Goal: Feedback & Contribution: Leave review/rating

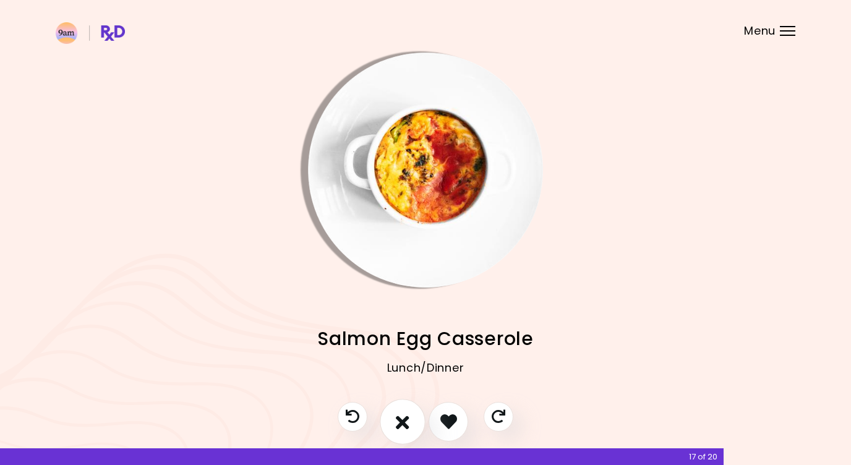
click at [398, 426] on icon "I don't like this recipe" at bounding box center [403, 421] width 14 height 19
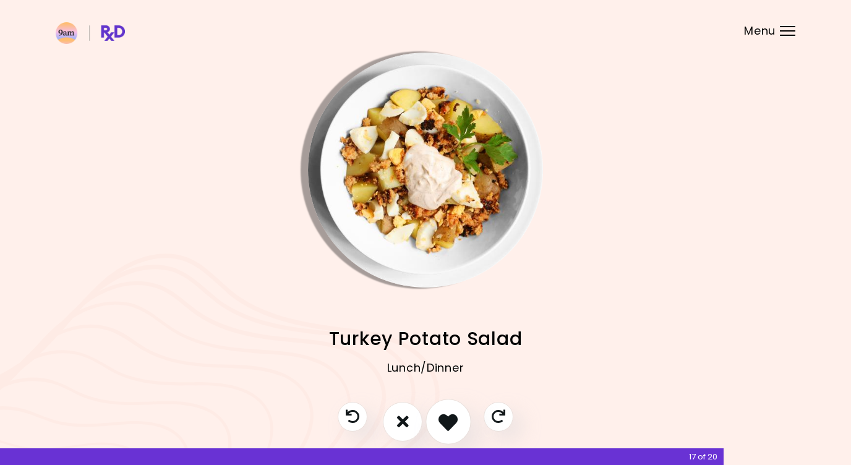
click at [444, 421] on icon "I like this recipe" at bounding box center [447, 421] width 19 height 19
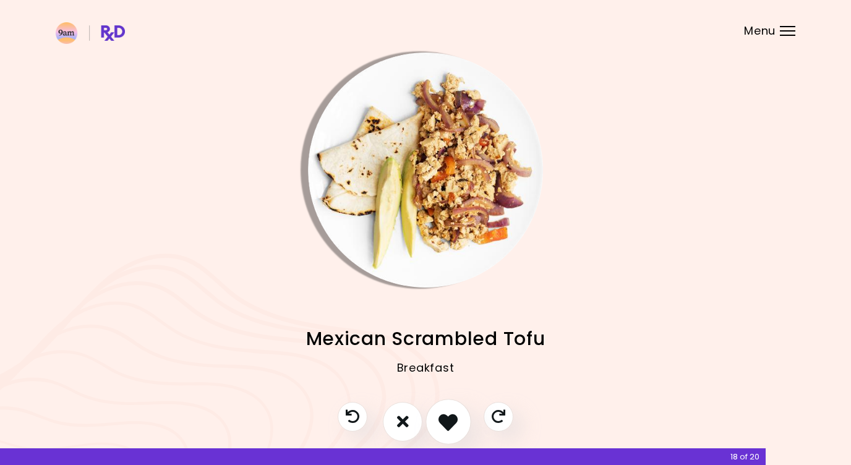
click at [453, 424] on icon "I like this recipe" at bounding box center [447, 421] width 19 height 19
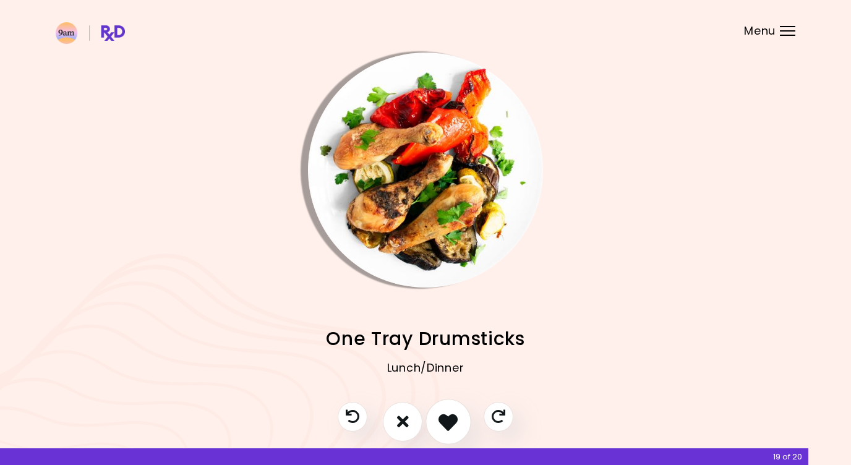
click at [450, 424] on icon "I like this recipe" at bounding box center [447, 421] width 19 height 19
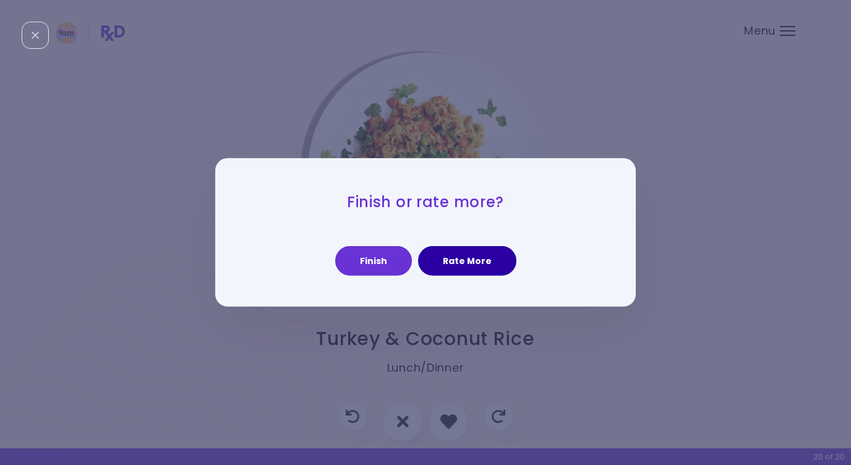
click at [453, 264] on button "Rate More" at bounding box center [467, 261] width 98 height 30
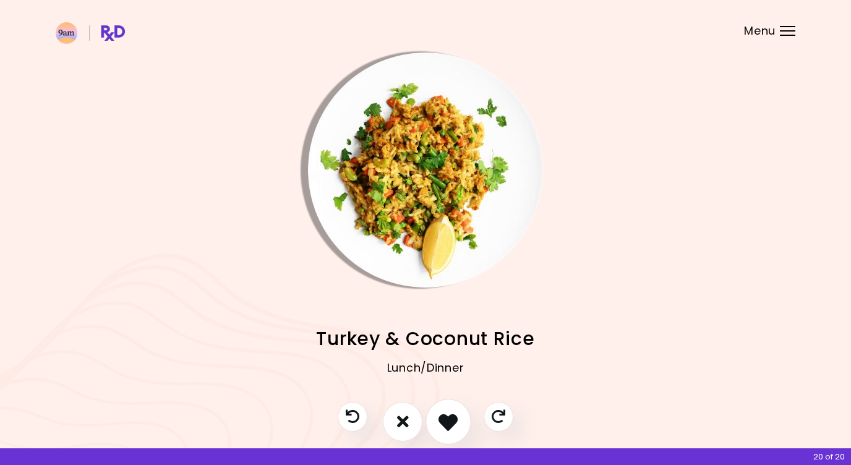
click at [451, 419] on icon "I like this recipe" at bounding box center [447, 421] width 19 height 19
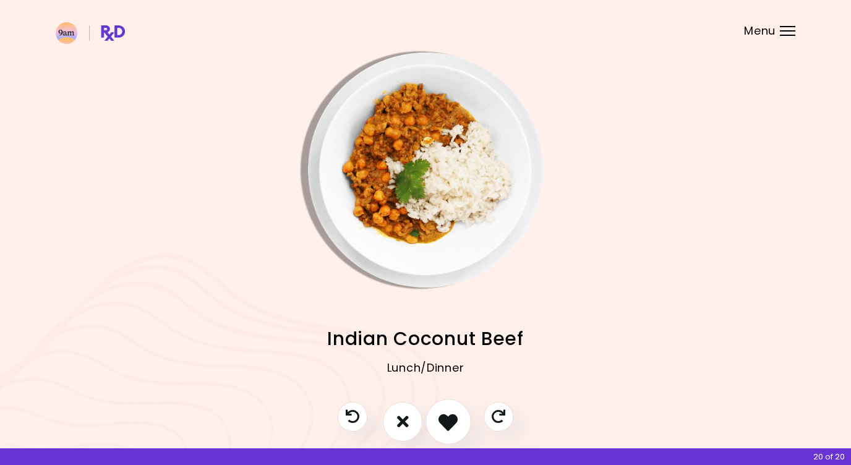
click at [451, 419] on icon "I like this recipe" at bounding box center [447, 421] width 19 height 19
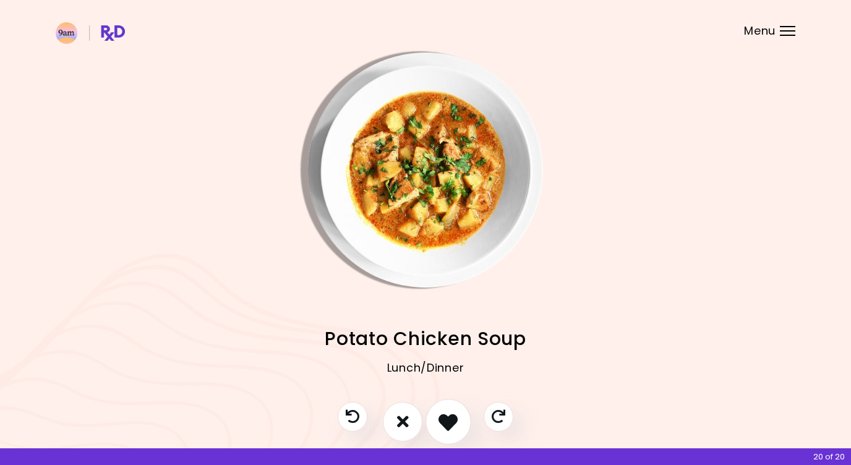
click at [451, 419] on icon "I like this recipe" at bounding box center [447, 421] width 19 height 19
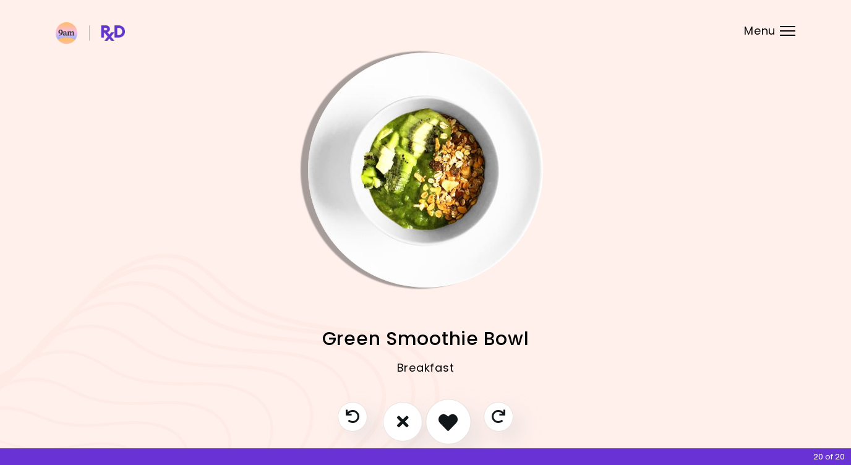
click at [451, 419] on icon "I like this recipe" at bounding box center [447, 421] width 19 height 19
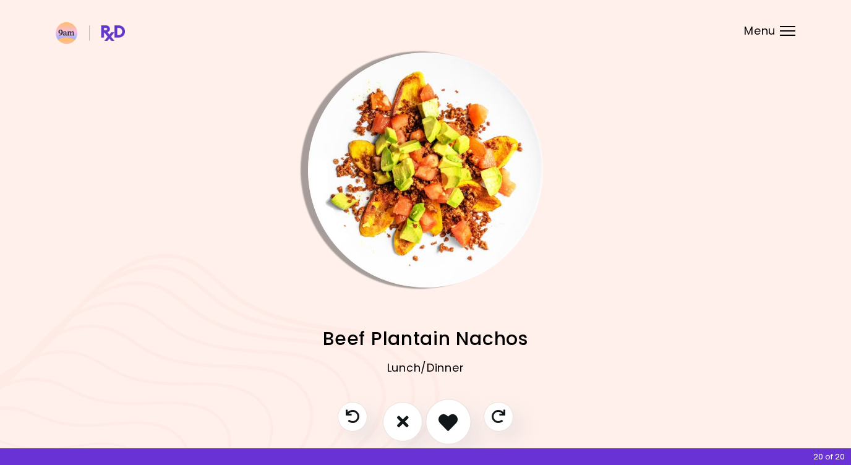
click at [451, 419] on icon "I like this recipe" at bounding box center [447, 421] width 19 height 19
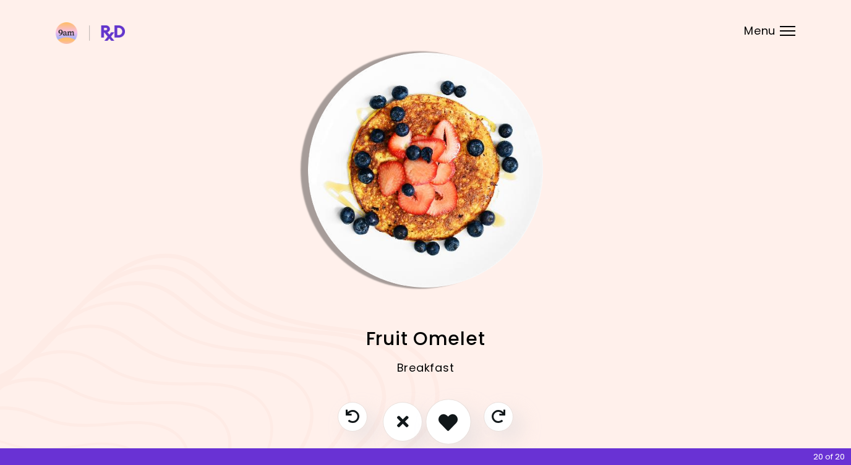
click at [451, 419] on icon "I like this recipe" at bounding box center [447, 421] width 19 height 19
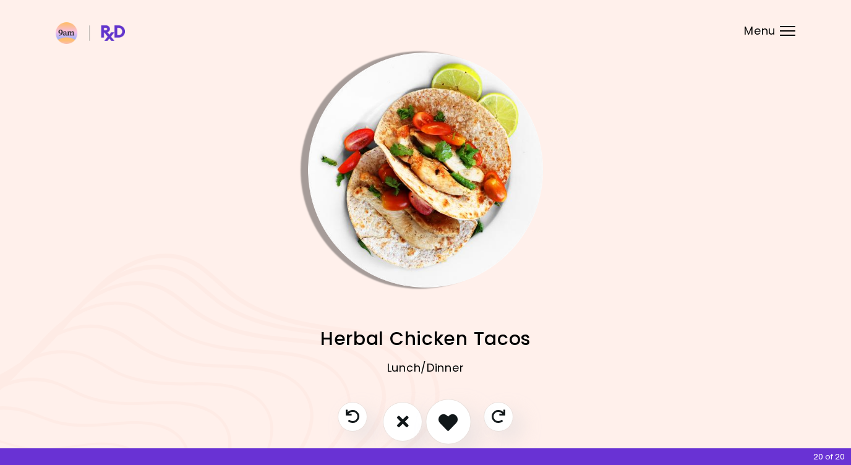
click at [451, 419] on icon "I like this recipe" at bounding box center [447, 421] width 19 height 19
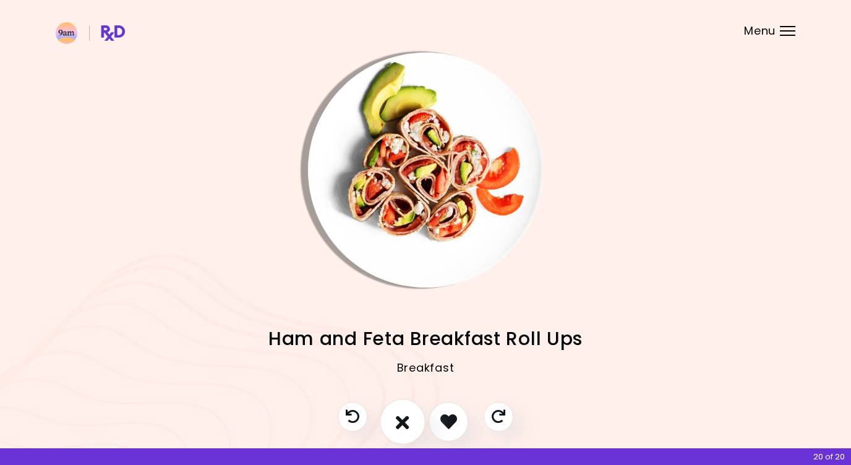
click at [408, 428] on icon "I don't like this recipe" at bounding box center [403, 421] width 14 height 19
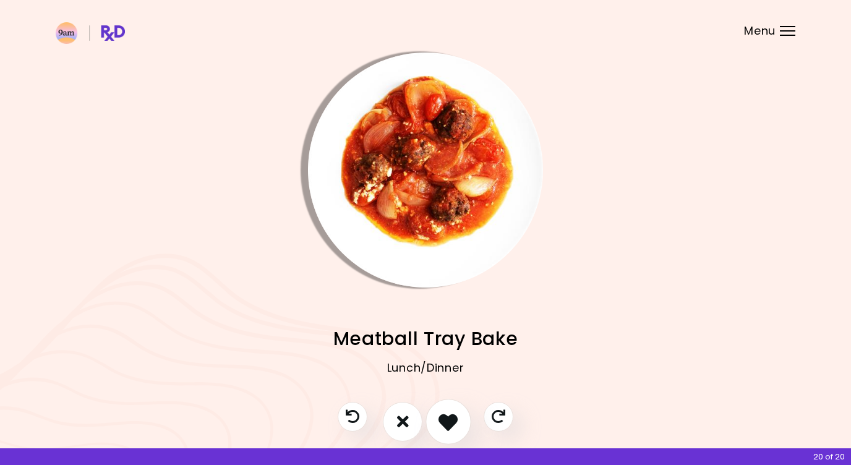
click at [446, 420] on icon "I like this recipe" at bounding box center [447, 421] width 19 height 19
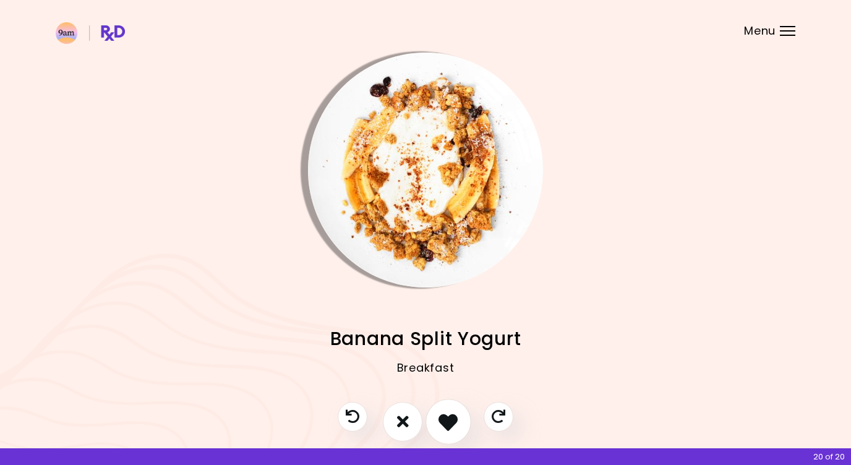
click at [446, 420] on icon "I like this recipe" at bounding box center [447, 421] width 19 height 19
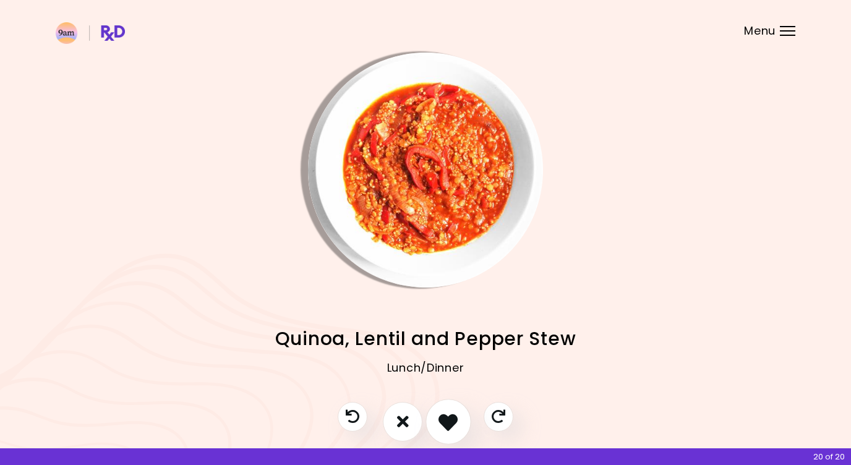
click at [445, 427] on icon "I like this recipe" at bounding box center [447, 421] width 19 height 19
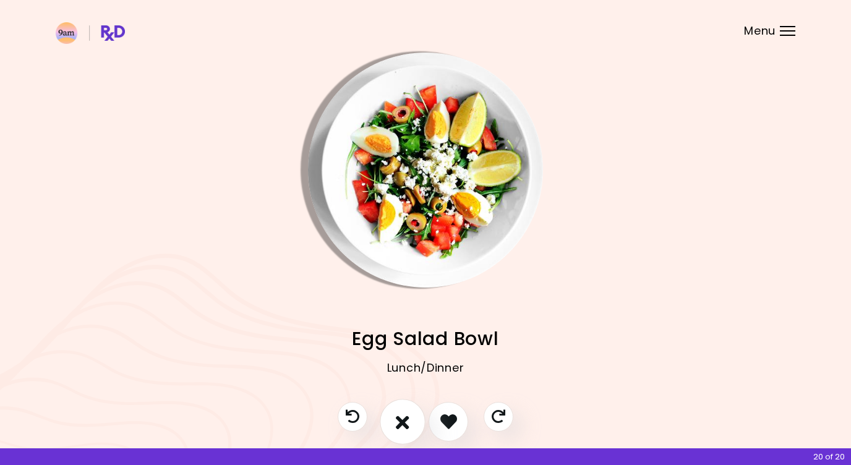
click at [416, 416] on button "I don't like this recipe" at bounding box center [403, 422] width 46 height 46
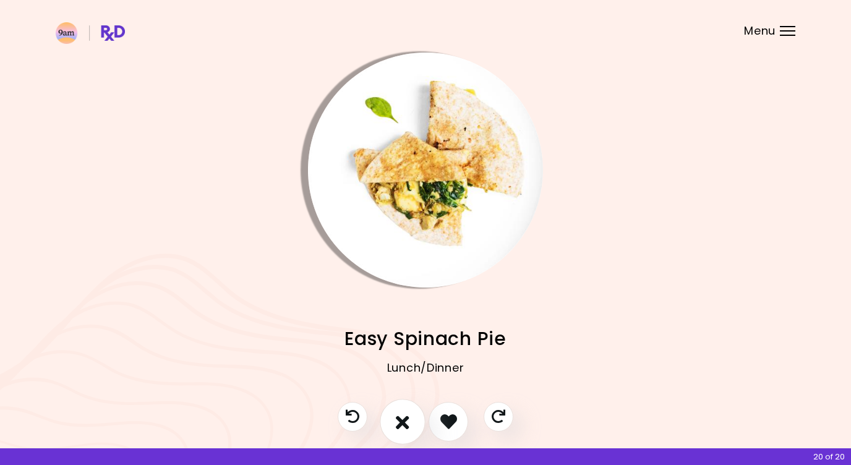
click at [398, 428] on icon "I don't like this recipe" at bounding box center [403, 421] width 14 height 19
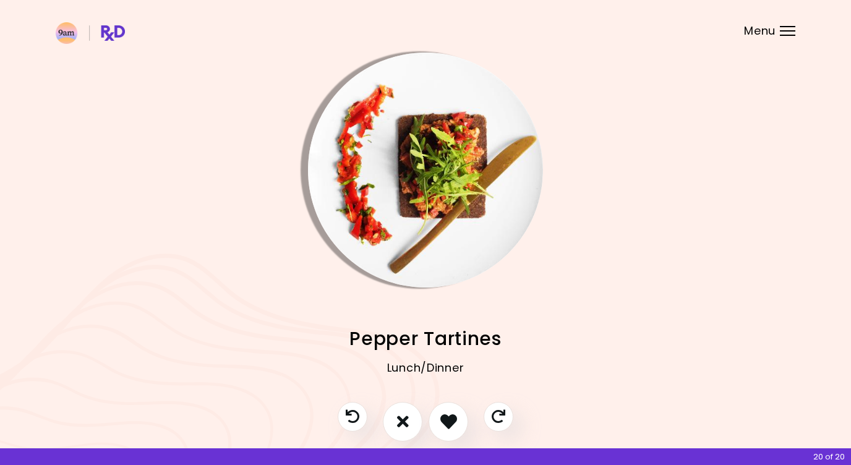
scroll to position [5, 0]
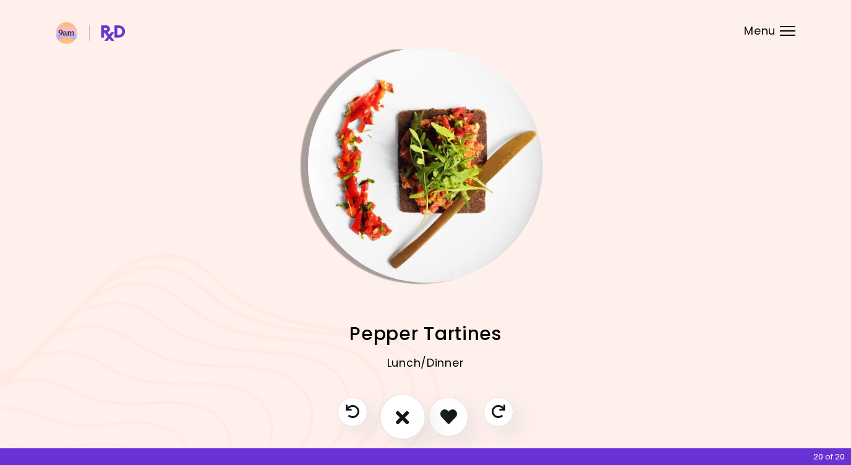
click at [408, 420] on icon "I don't like this recipe" at bounding box center [403, 416] width 14 height 19
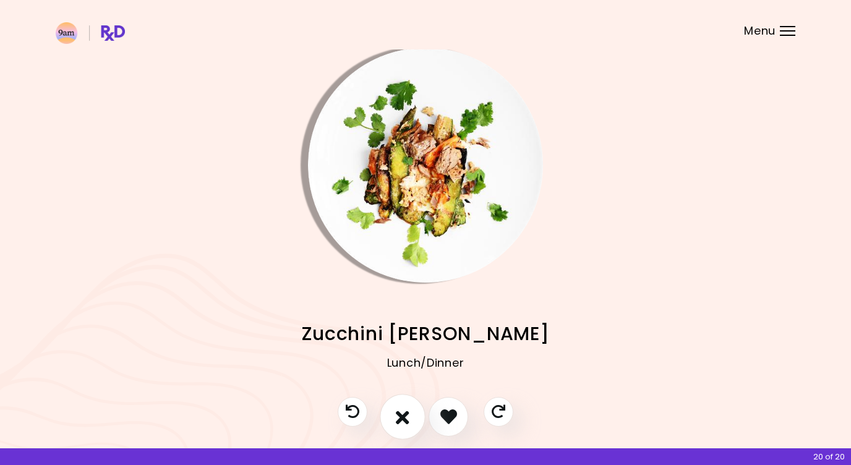
click at [408, 420] on icon "I don't like this recipe" at bounding box center [403, 416] width 14 height 19
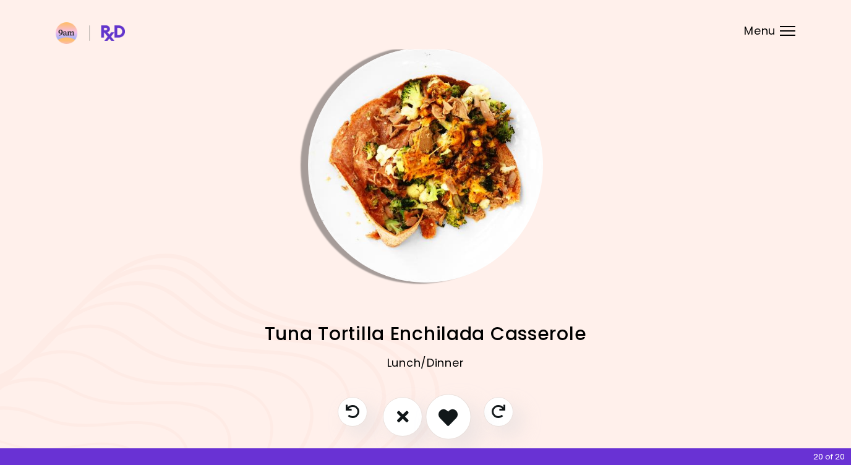
click at [450, 421] on icon "I like this recipe" at bounding box center [447, 416] width 19 height 19
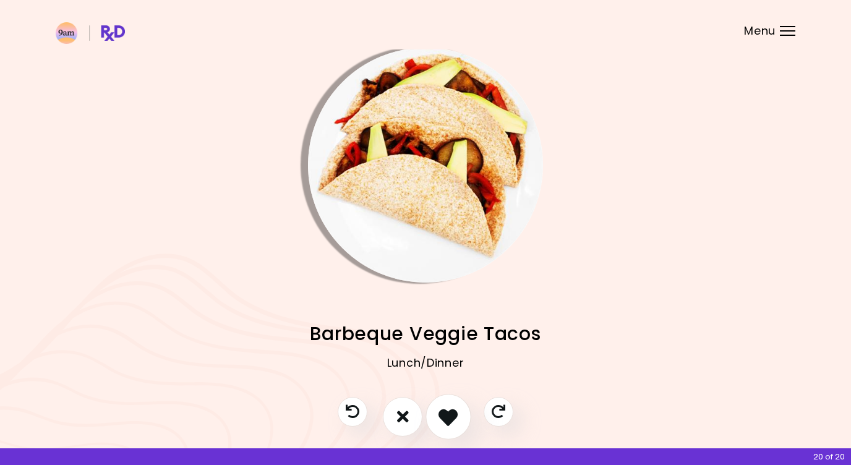
click at [443, 417] on icon "I like this recipe" at bounding box center [447, 416] width 19 height 19
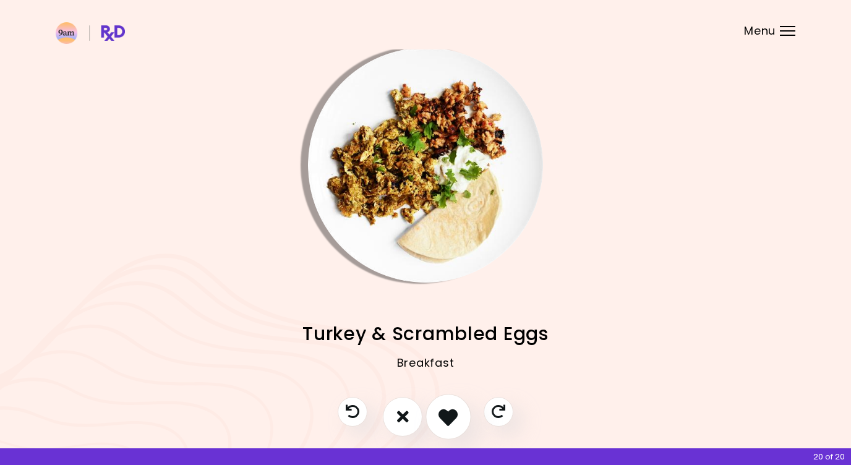
click at [443, 417] on icon "I like this recipe" at bounding box center [447, 416] width 19 height 19
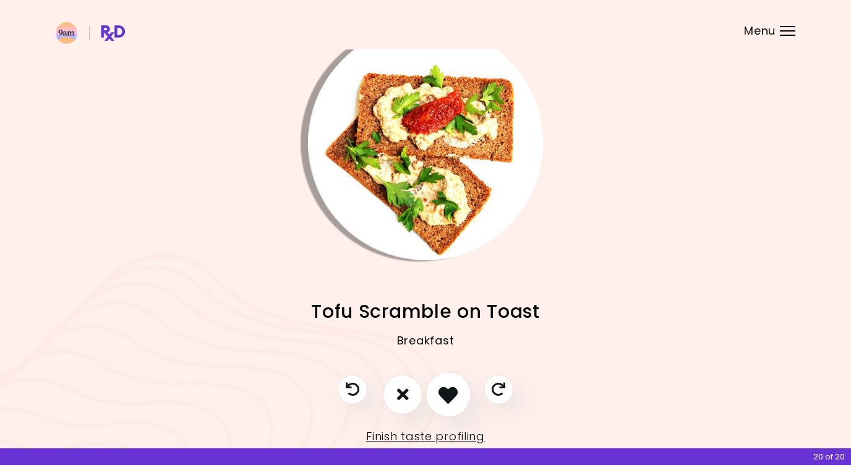
scroll to position [17, 0]
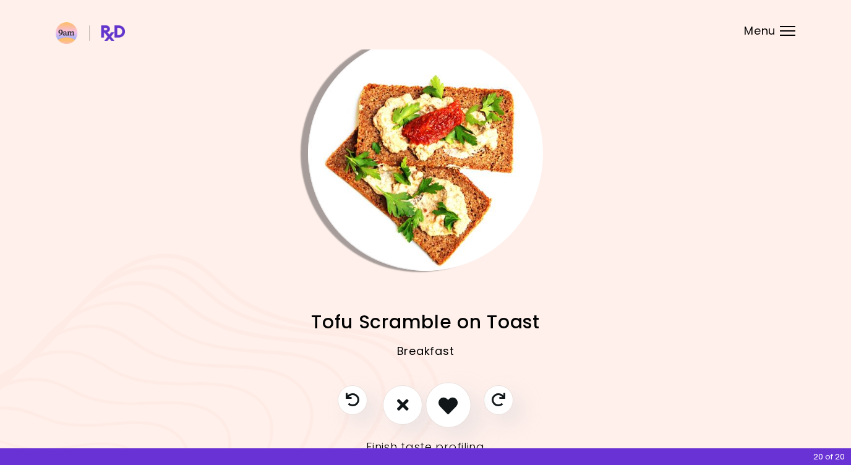
click at [450, 403] on icon "I like this recipe" at bounding box center [447, 404] width 19 height 19
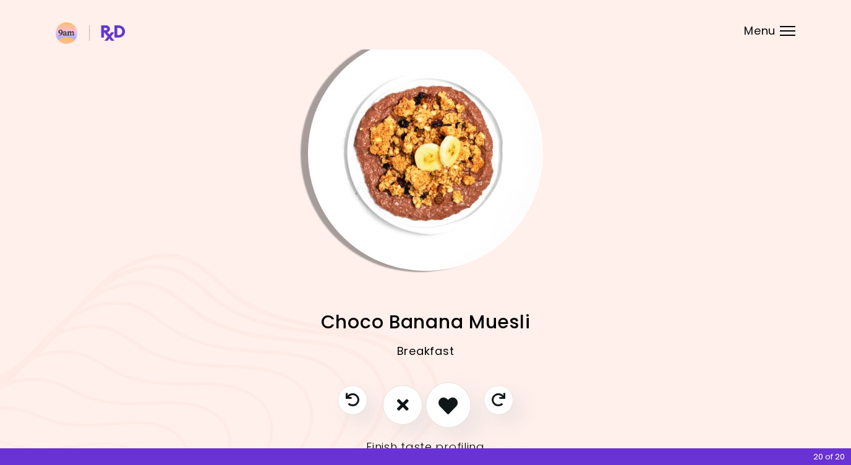
click at [450, 403] on icon "I like this recipe" at bounding box center [447, 404] width 19 height 19
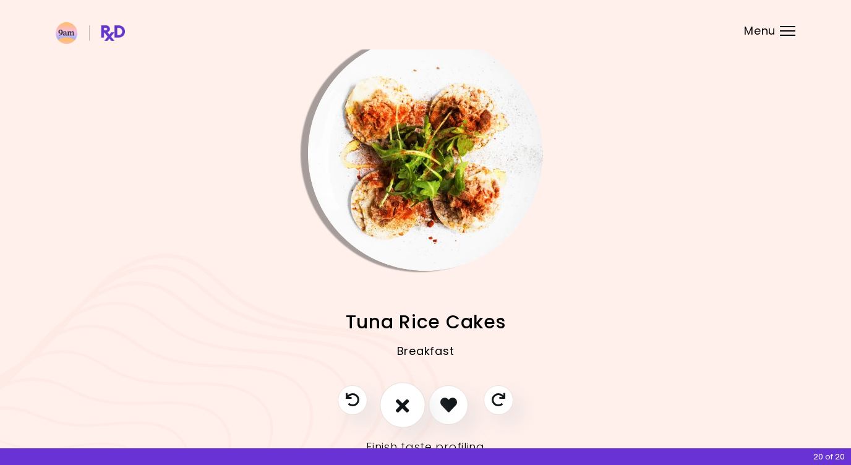
click at [408, 407] on icon "I don't like this recipe" at bounding box center [403, 404] width 14 height 19
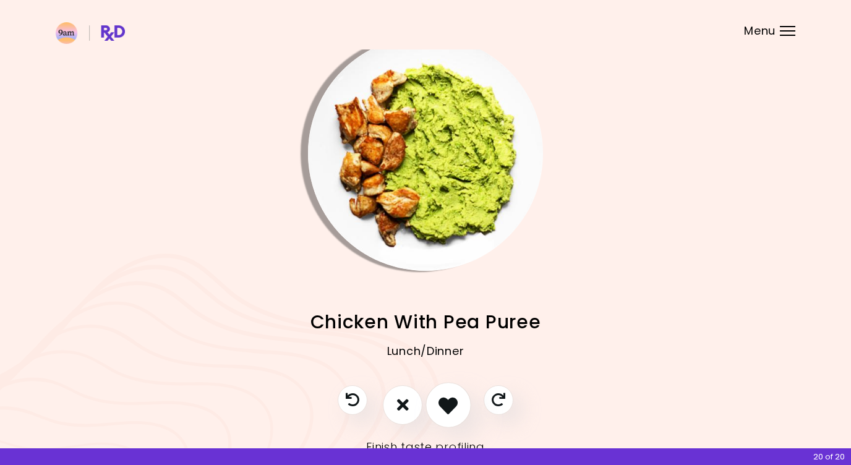
click at [452, 410] on icon "I like this recipe" at bounding box center [447, 404] width 19 height 19
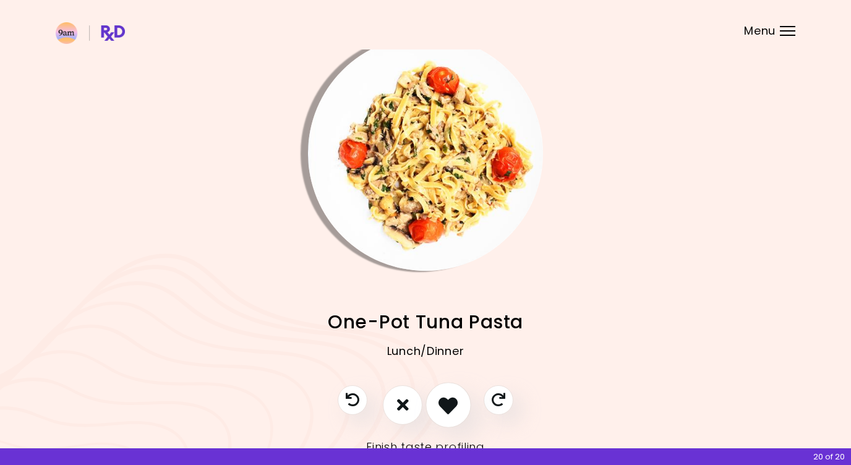
click at [447, 405] on icon "I like this recipe" at bounding box center [447, 404] width 19 height 19
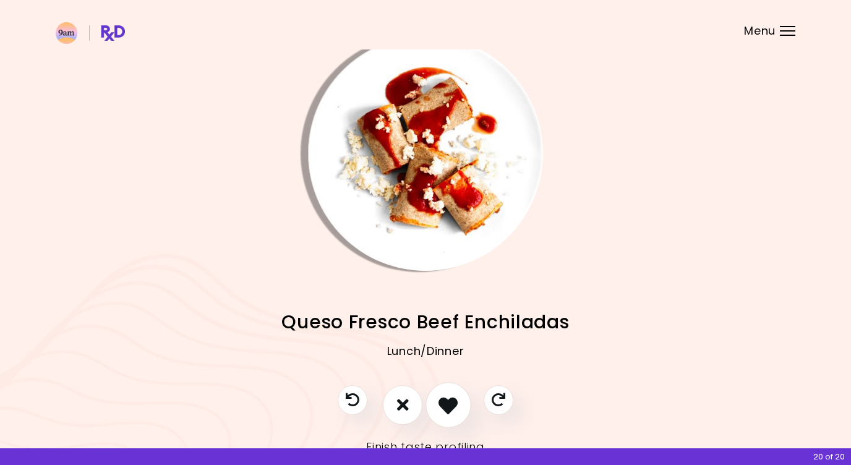
click at [447, 406] on icon "I like this recipe" at bounding box center [447, 404] width 19 height 19
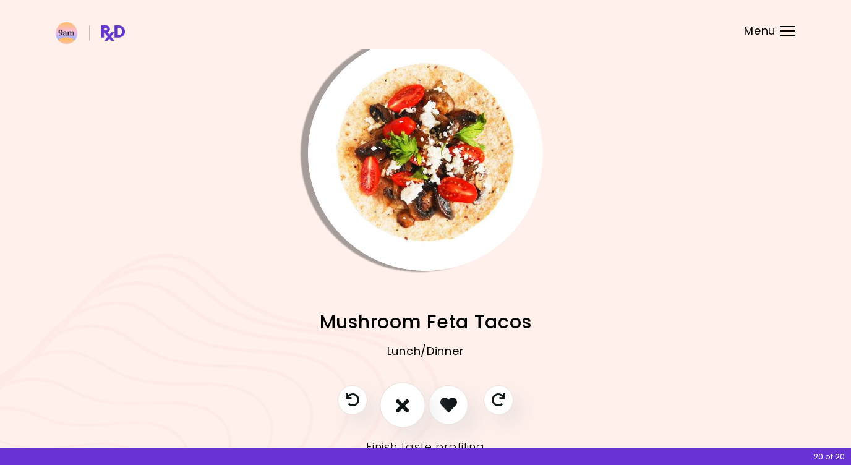
click at [412, 409] on button "I don't like this recipe" at bounding box center [403, 405] width 46 height 46
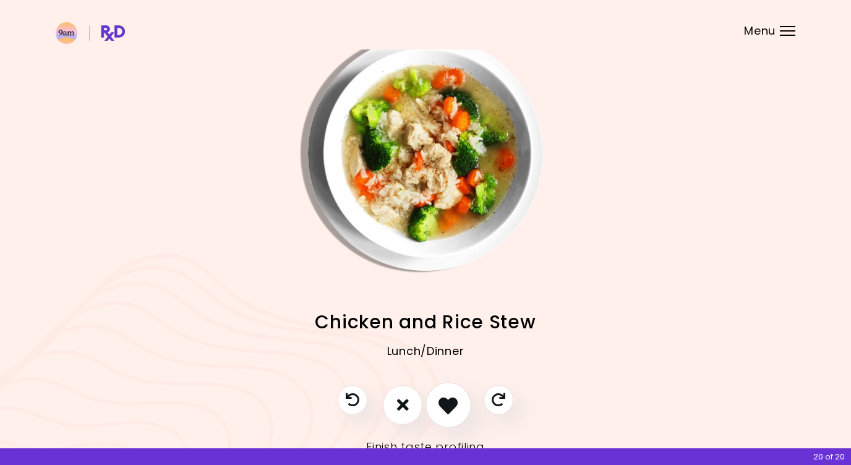
click at [439, 406] on icon "I like this recipe" at bounding box center [447, 404] width 19 height 19
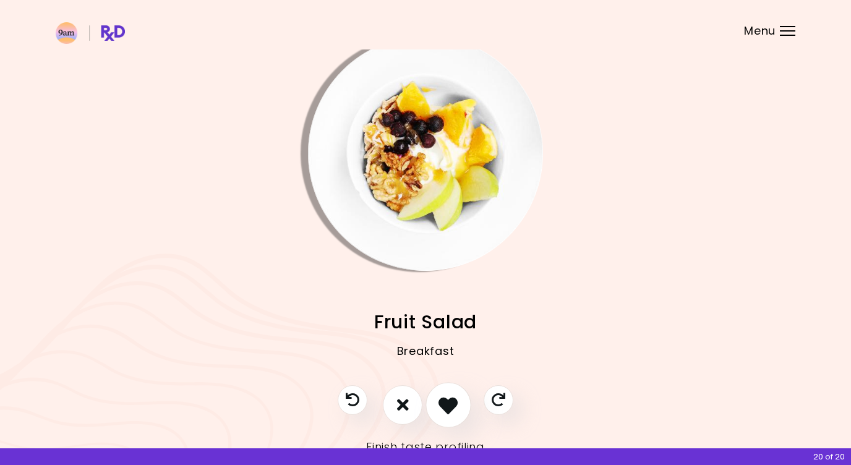
click at [439, 406] on icon "I like this recipe" at bounding box center [447, 404] width 19 height 19
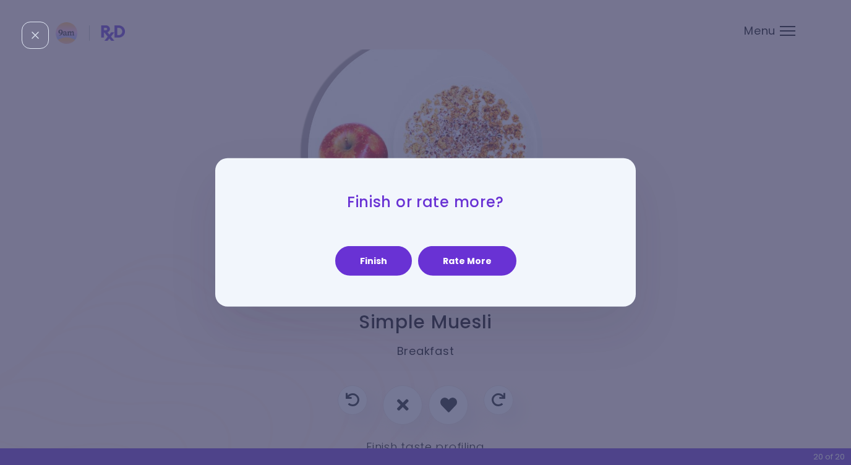
click at [451, 280] on div "Finish or rate more? Finish Rate More" at bounding box center [425, 232] width 421 height 148
click at [451, 269] on button "Rate More" at bounding box center [467, 261] width 98 height 30
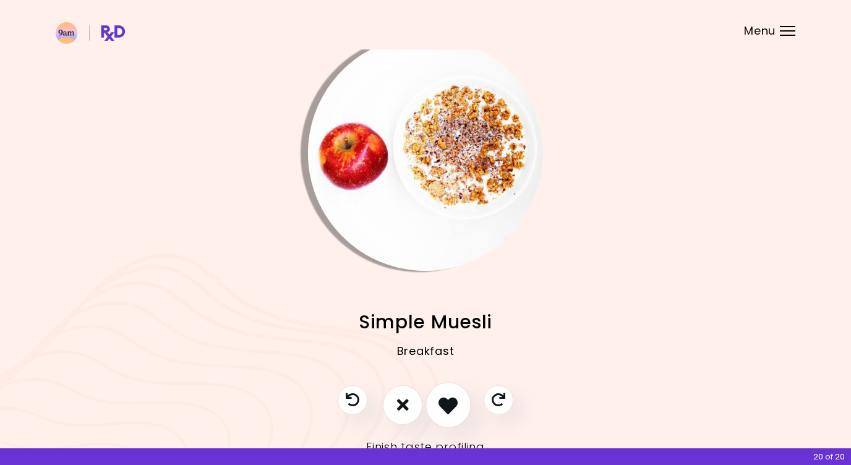
click at [445, 412] on icon "I like this recipe" at bounding box center [447, 404] width 19 height 19
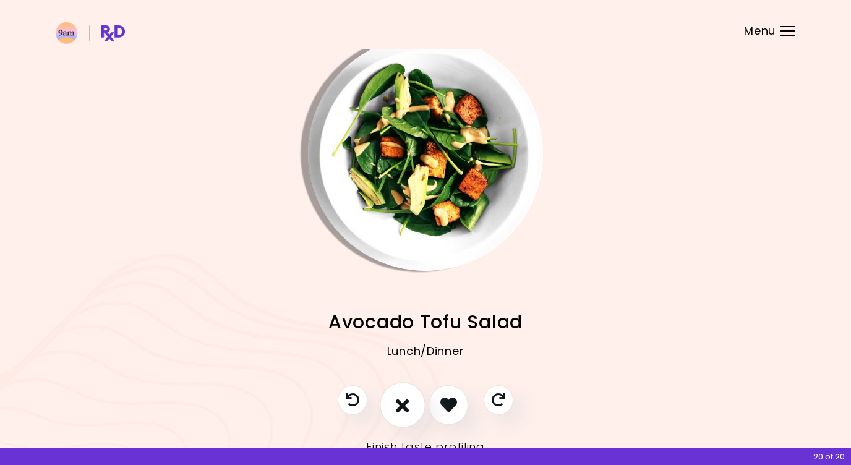
click at [395, 408] on button "I don't like this recipe" at bounding box center [403, 405] width 46 height 46
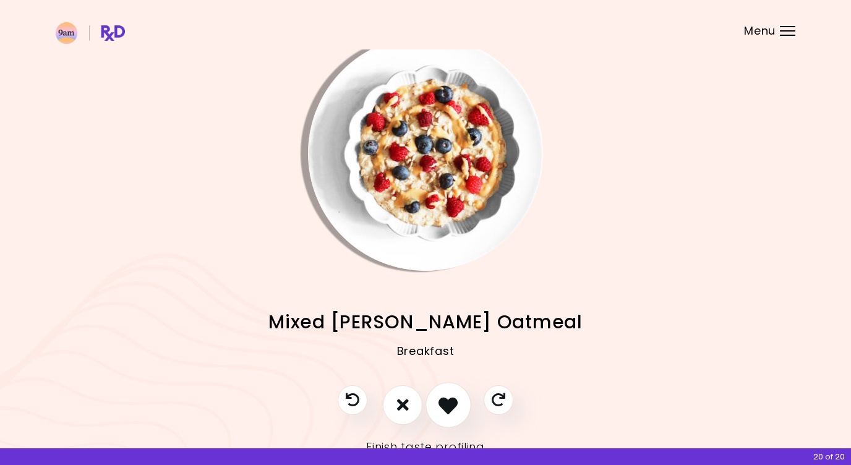
click at [440, 403] on icon "I like this recipe" at bounding box center [447, 404] width 19 height 19
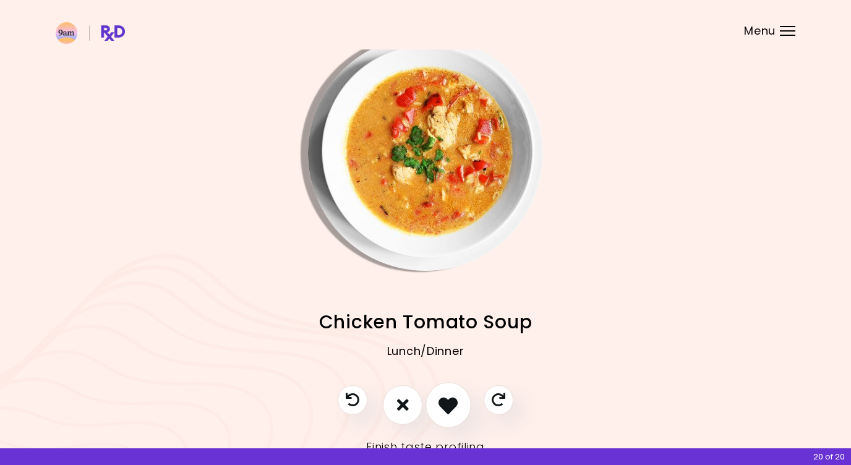
click at [451, 403] on icon "I like this recipe" at bounding box center [447, 404] width 19 height 19
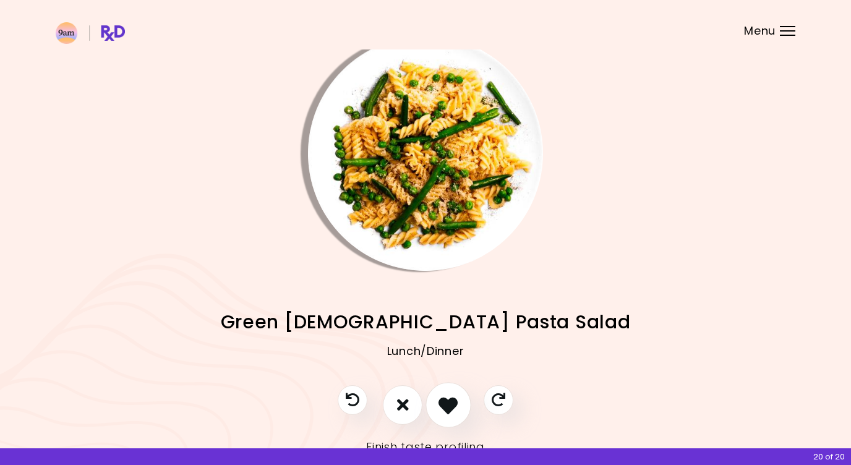
click at [451, 403] on icon "I like this recipe" at bounding box center [447, 404] width 19 height 19
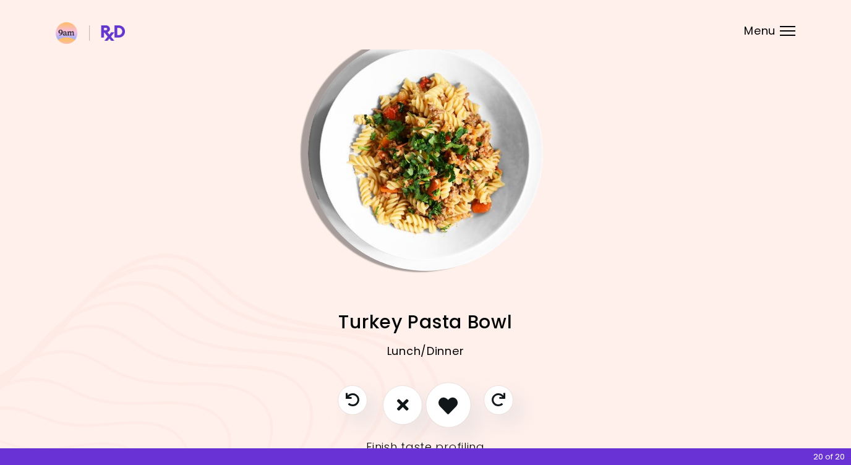
click at [451, 403] on icon "I like this recipe" at bounding box center [447, 404] width 19 height 19
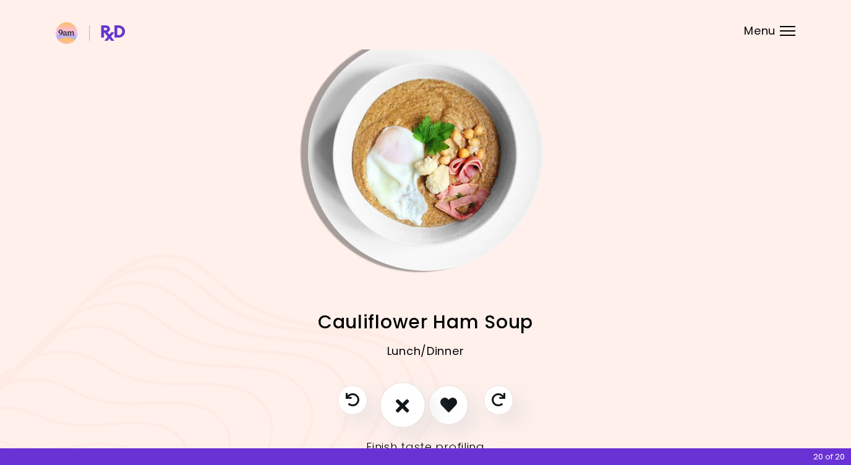
click at [407, 409] on icon "I don't like this recipe" at bounding box center [403, 404] width 14 height 19
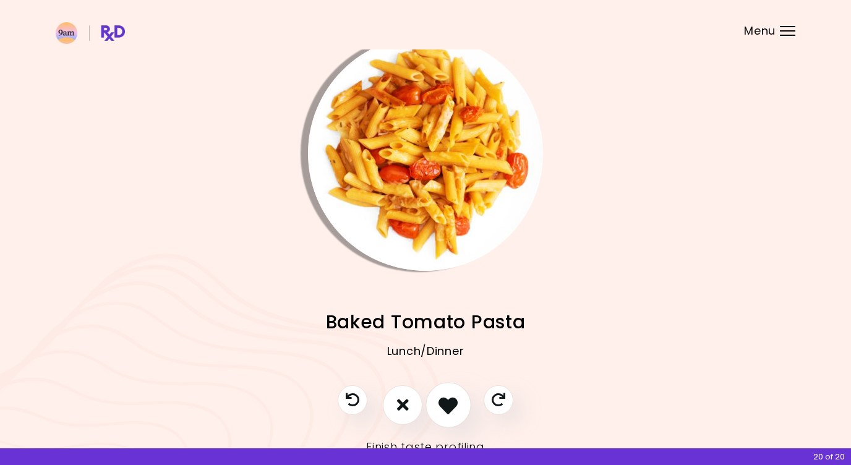
click at [450, 409] on icon "I like this recipe" at bounding box center [447, 404] width 19 height 19
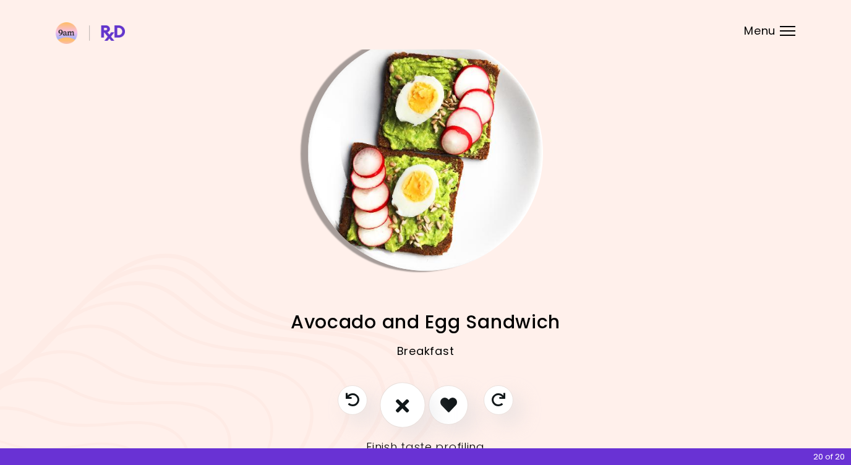
click at [396, 410] on button "I don't like this recipe" at bounding box center [403, 405] width 46 height 46
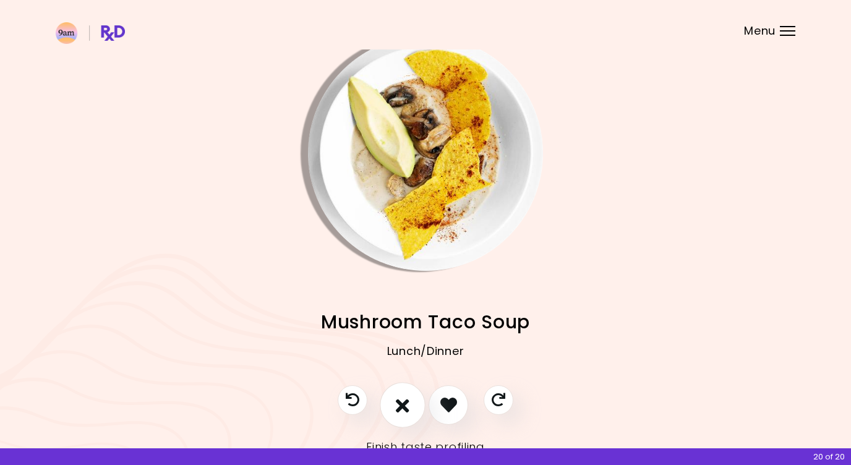
click at [396, 410] on button "I don't like this recipe" at bounding box center [403, 405] width 46 height 46
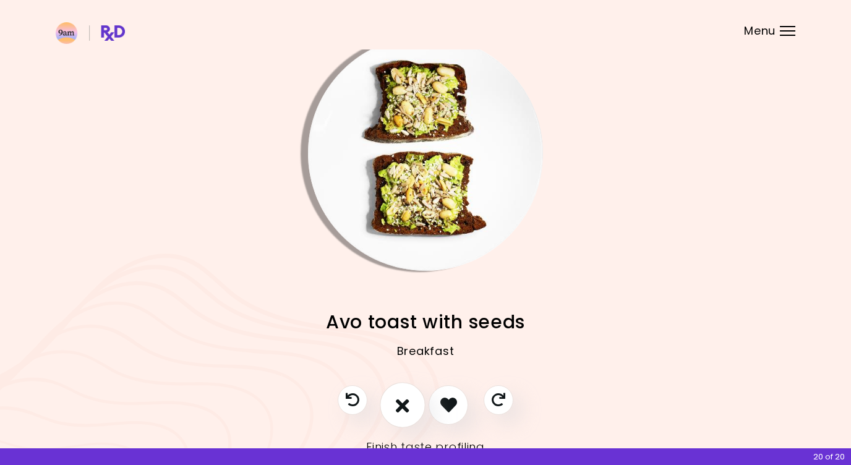
click at [396, 410] on button "I don't like this recipe" at bounding box center [403, 405] width 46 height 46
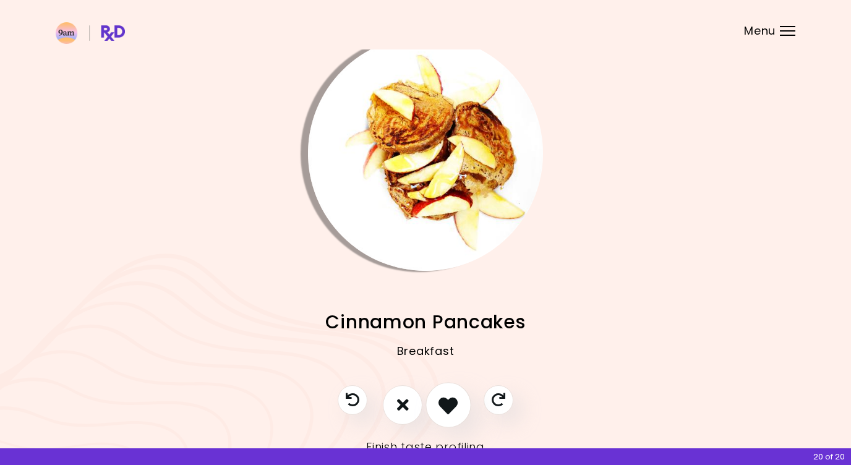
click at [453, 405] on icon "I like this recipe" at bounding box center [447, 404] width 19 height 19
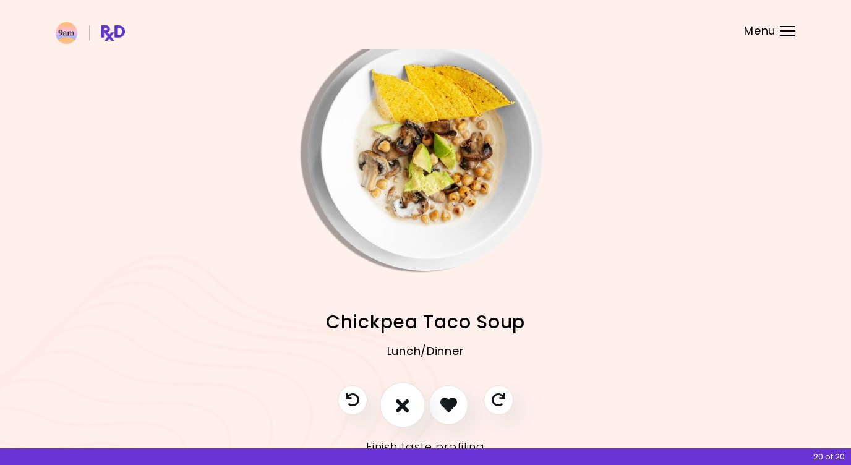
click at [404, 408] on icon "I don't like this recipe" at bounding box center [403, 404] width 14 height 19
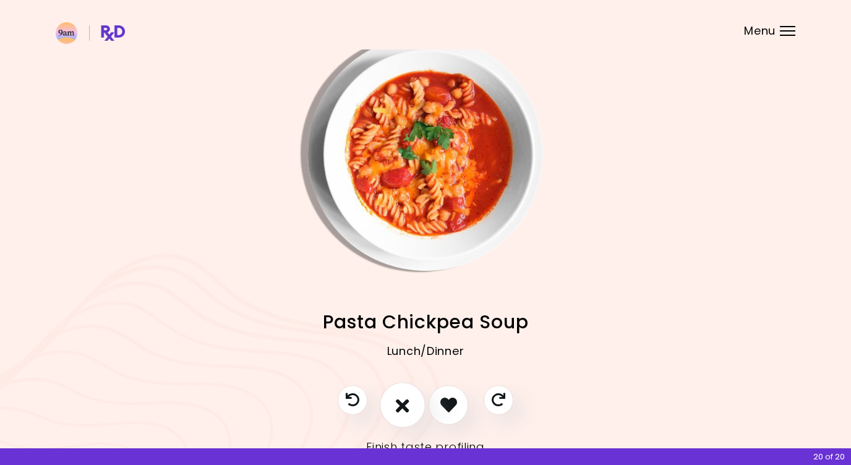
click at [404, 408] on icon "I don't like this recipe" at bounding box center [403, 404] width 14 height 19
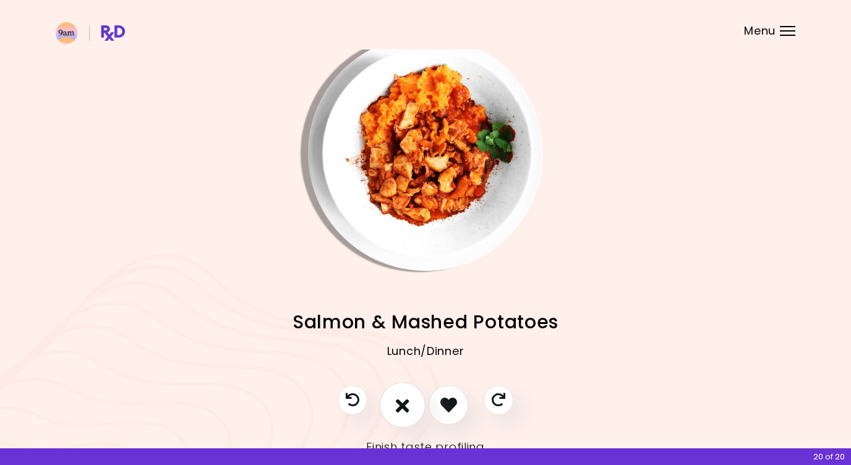
click at [392, 406] on button "I don't like this recipe" at bounding box center [403, 405] width 46 height 46
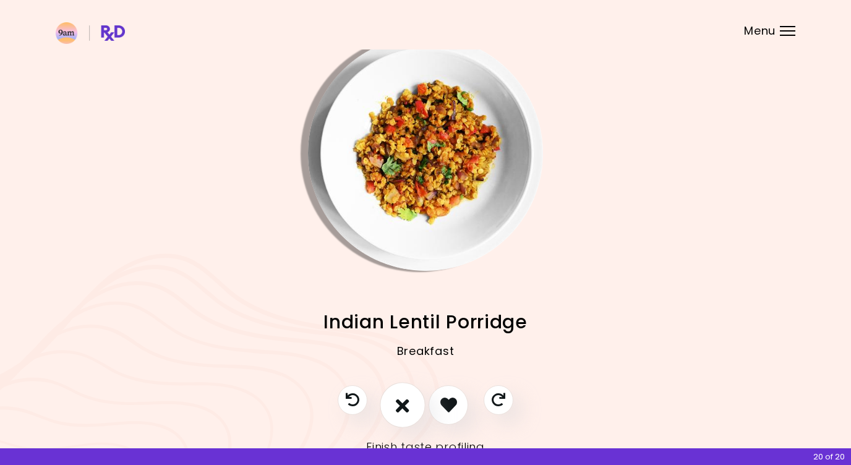
click at [410, 406] on button "I don't like this recipe" at bounding box center [403, 405] width 46 height 46
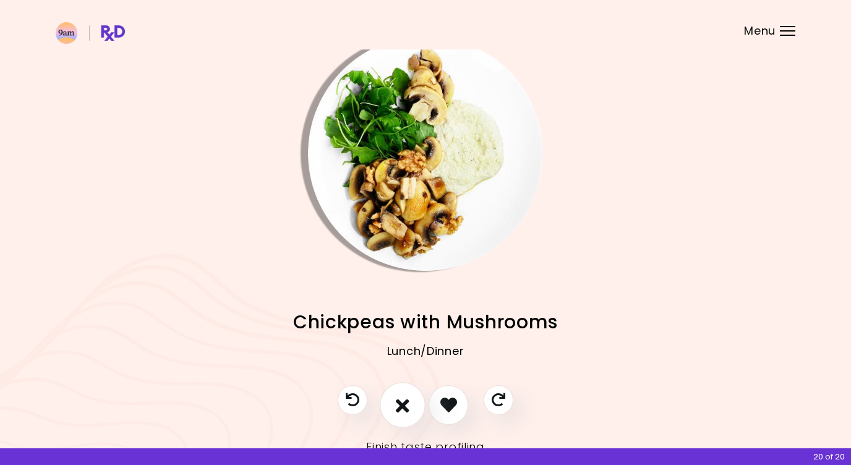
click at [410, 406] on button "I don't like this recipe" at bounding box center [403, 405] width 46 height 46
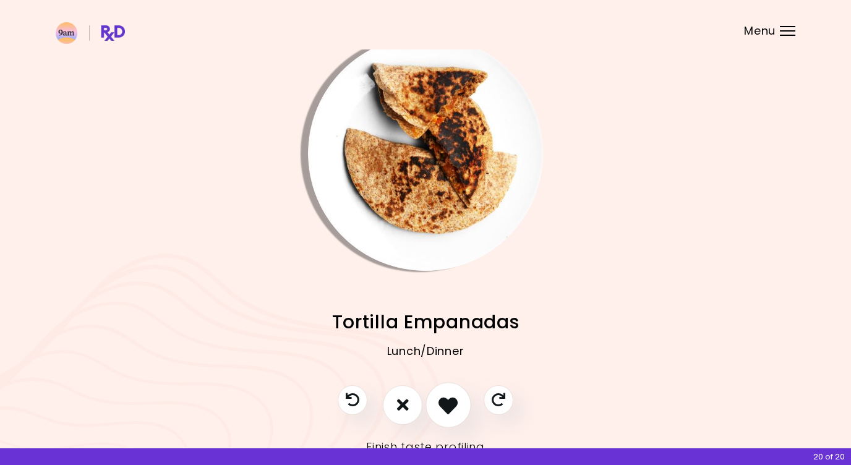
click at [442, 407] on icon "I like this recipe" at bounding box center [447, 404] width 19 height 19
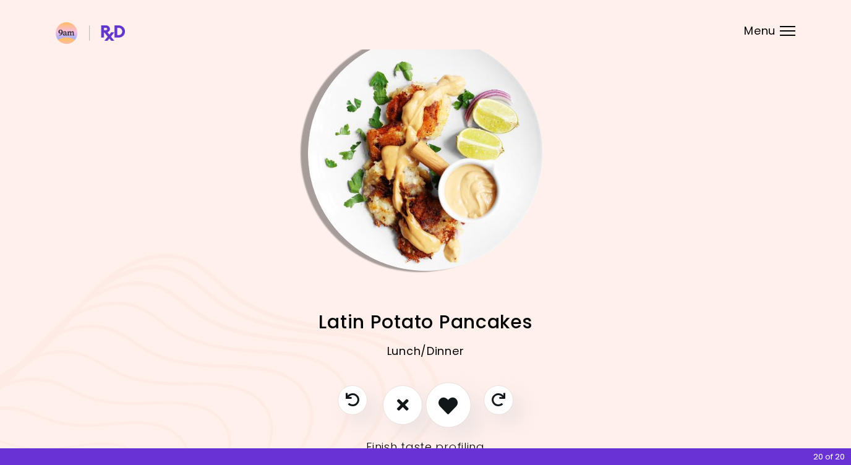
click at [442, 407] on icon "I like this recipe" at bounding box center [447, 404] width 19 height 19
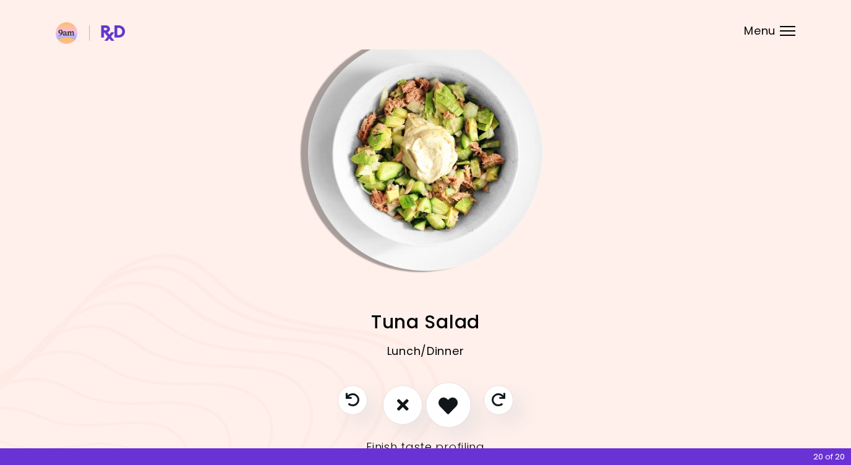
click at [446, 407] on icon "I like this recipe" at bounding box center [447, 404] width 19 height 19
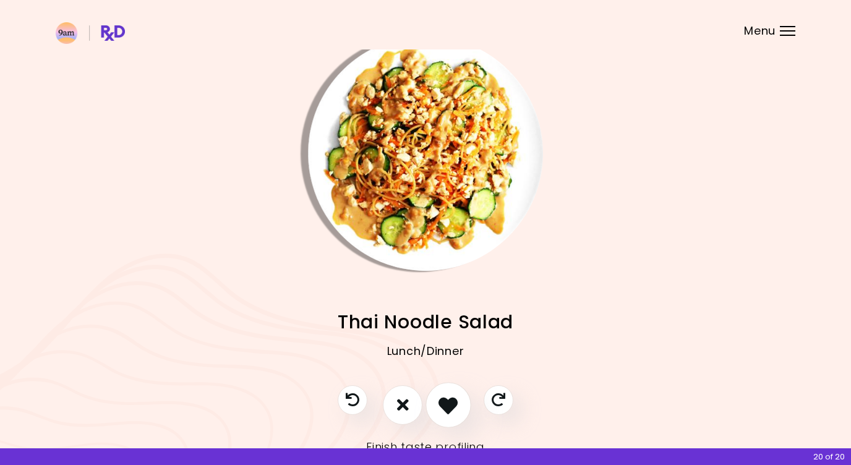
click at [439, 411] on icon "I like this recipe" at bounding box center [447, 404] width 19 height 19
